Goal: Task Accomplishment & Management: Complete application form

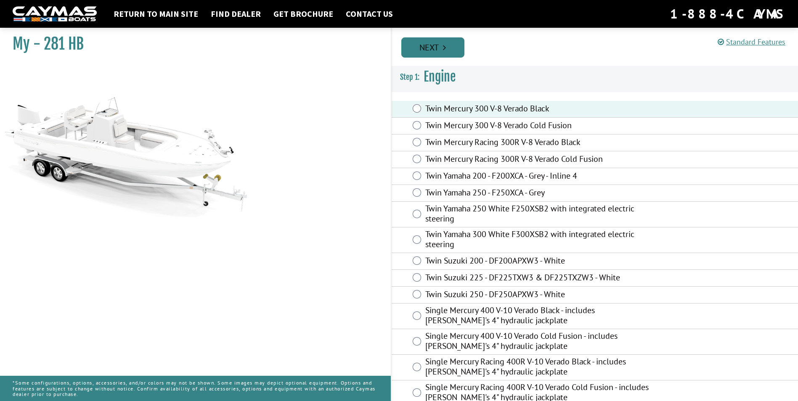
click at [453, 44] on link "Next" at bounding box center [432, 47] width 63 height 20
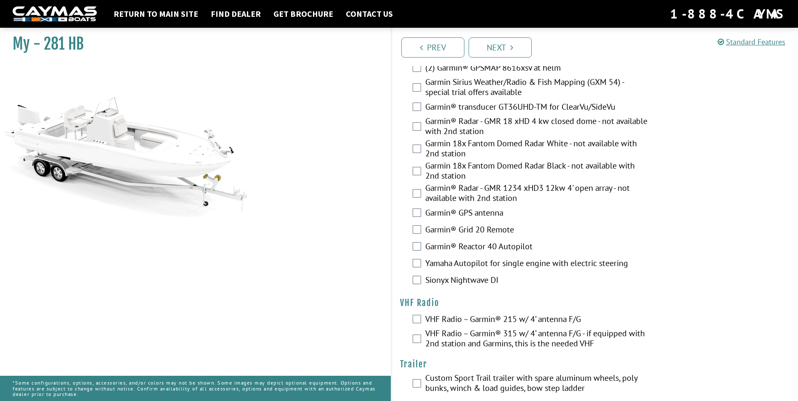
scroll to position [2301, 0]
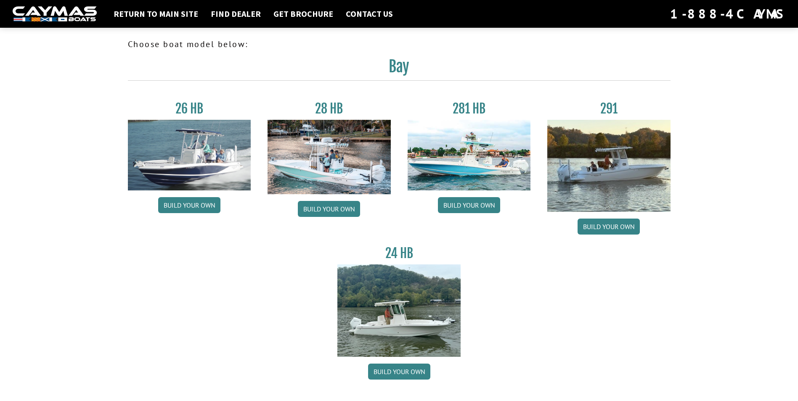
click at [465, 160] on img at bounding box center [469, 155] width 123 height 71
click at [465, 206] on link "Build your own" at bounding box center [469, 205] width 62 height 16
